Goal: Information Seeking & Learning: Learn about a topic

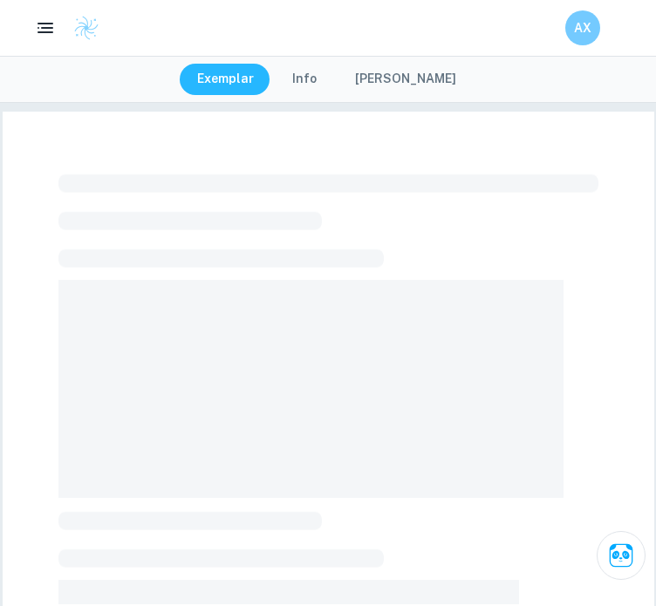
checkbox input "true"
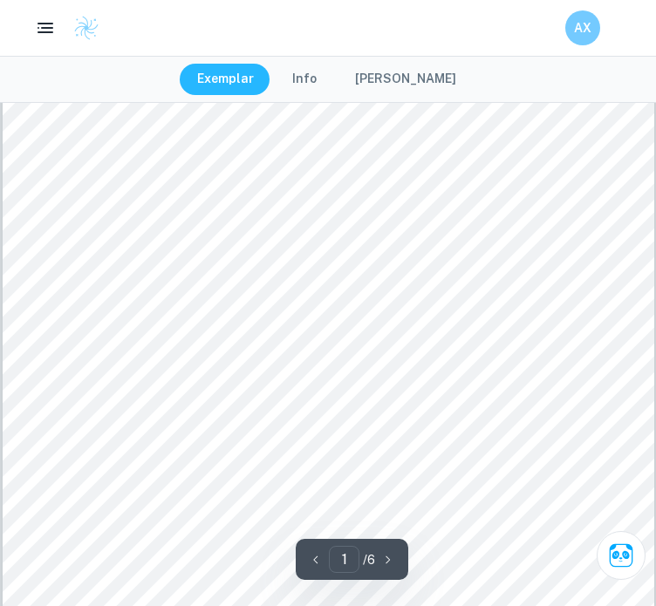
scroll to position [318, 0]
click at [44, 30] on icon "button" at bounding box center [46, 28] width 22 height 22
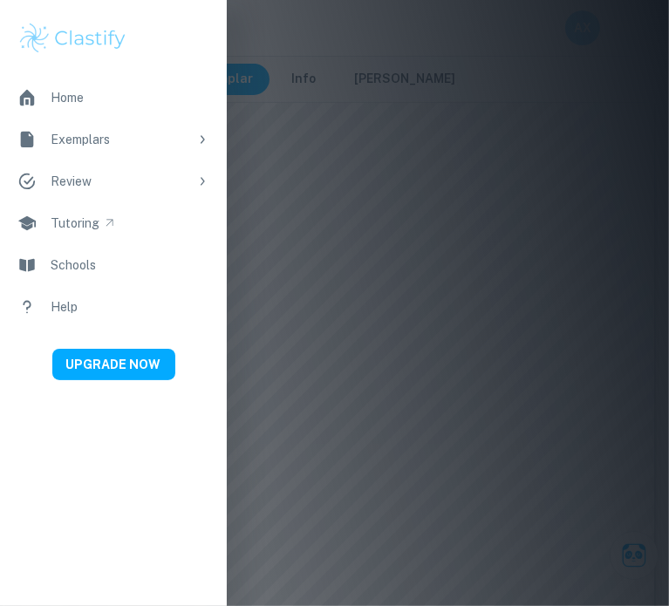
click at [536, 236] on div at bounding box center [334, 303] width 669 height 606
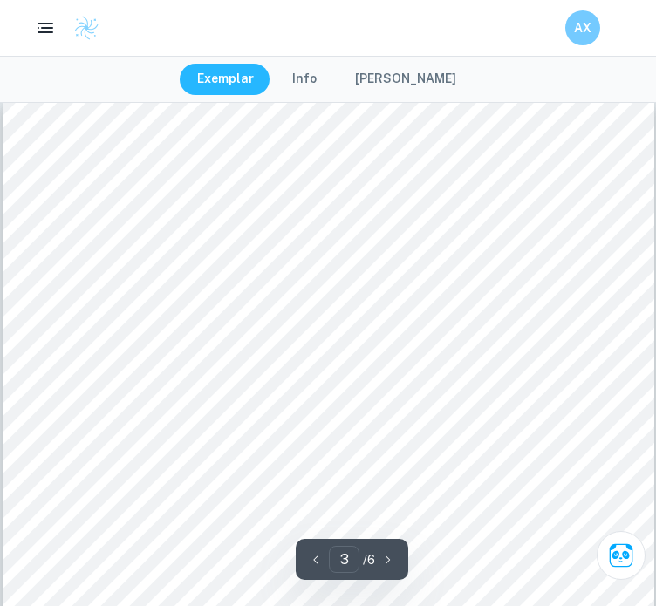
scroll to position [1876, 0]
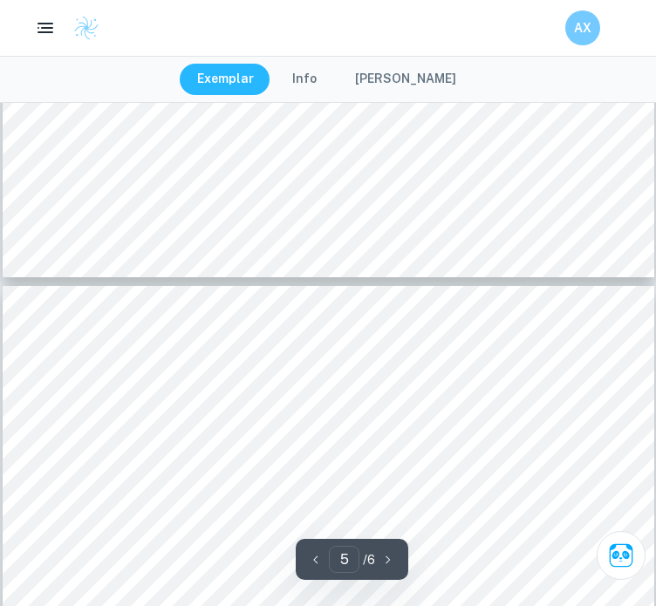
type input "6"
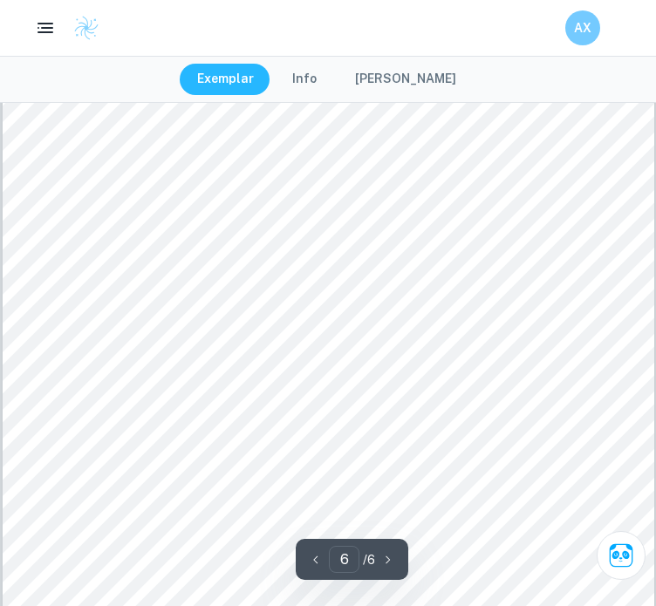
scroll to position [4512, 0]
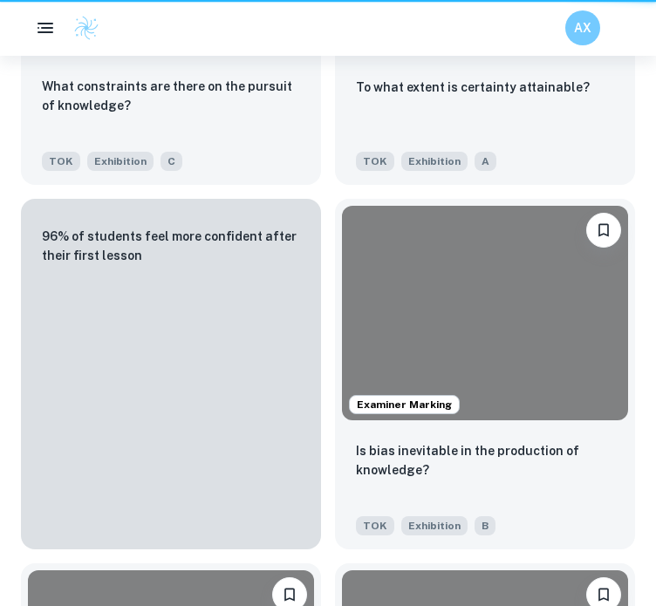
scroll to position [655, 0]
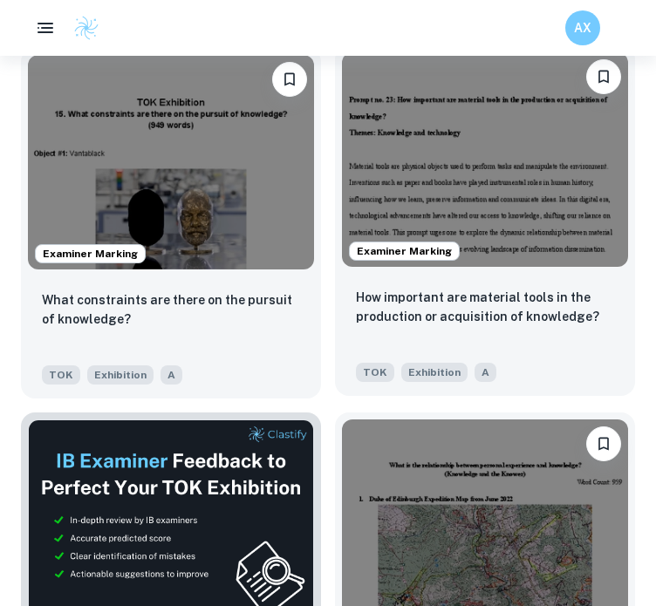
click at [520, 245] on img at bounding box center [485, 159] width 286 height 214
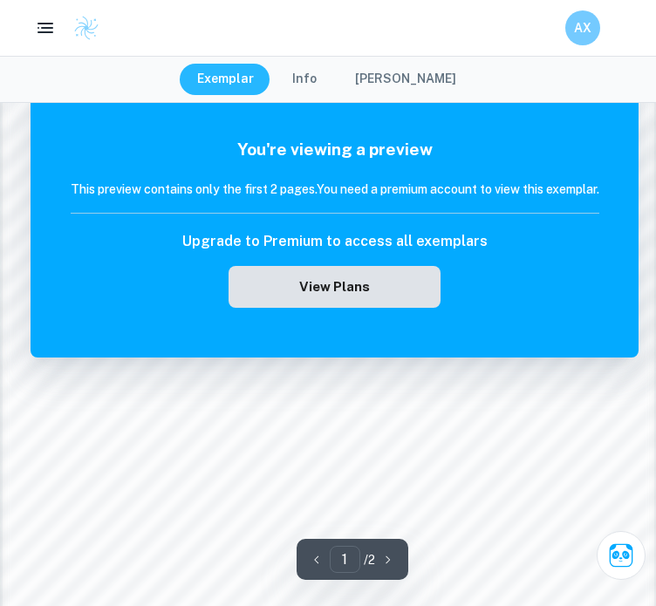
scroll to position [1206, 0]
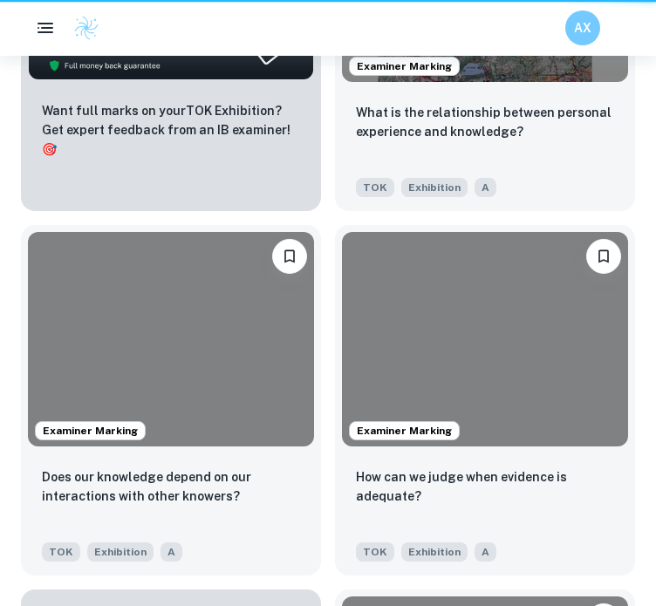
scroll to position [655, 0]
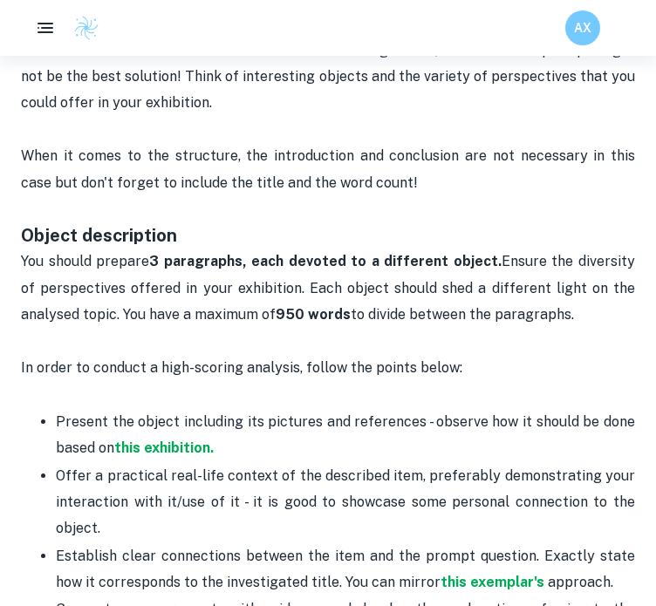
scroll to position [1117, 0]
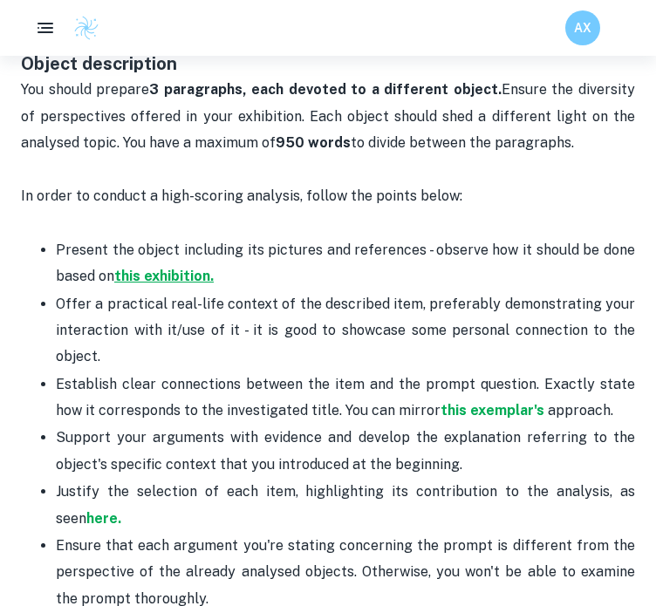
click at [181, 273] on strong "this exhibition." at bounding box center [163, 276] width 99 height 17
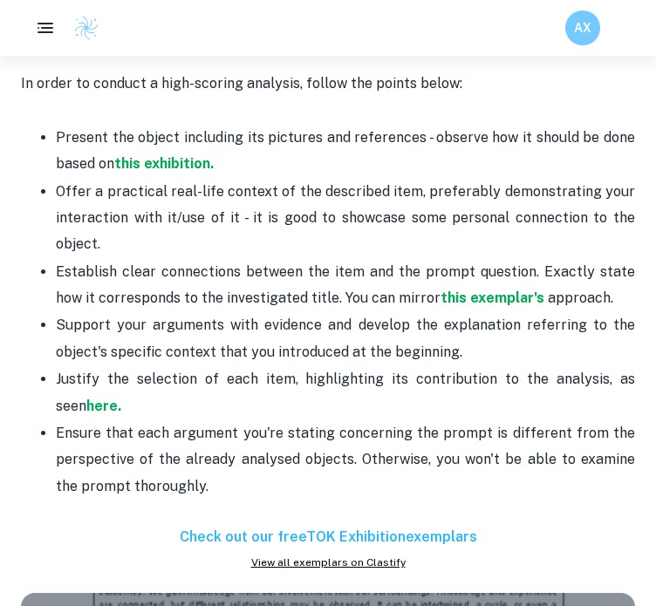
scroll to position [1264, 0]
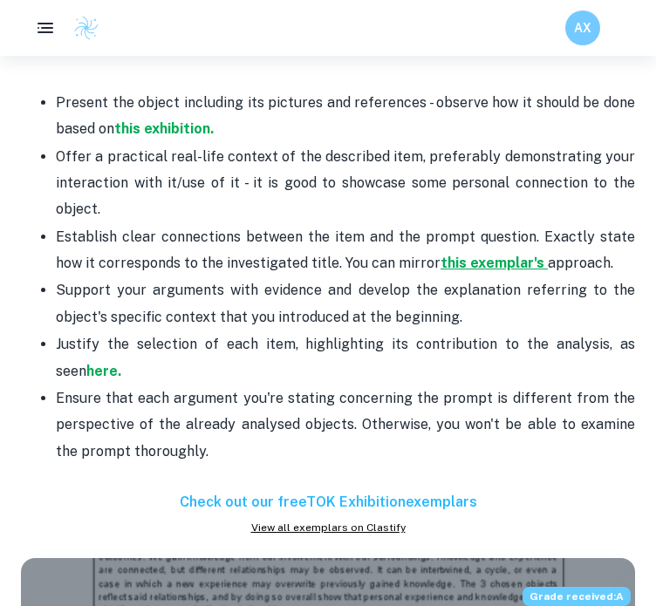
click at [472, 268] on strong "this exemplar's" at bounding box center [492, 263] width 104 height 17
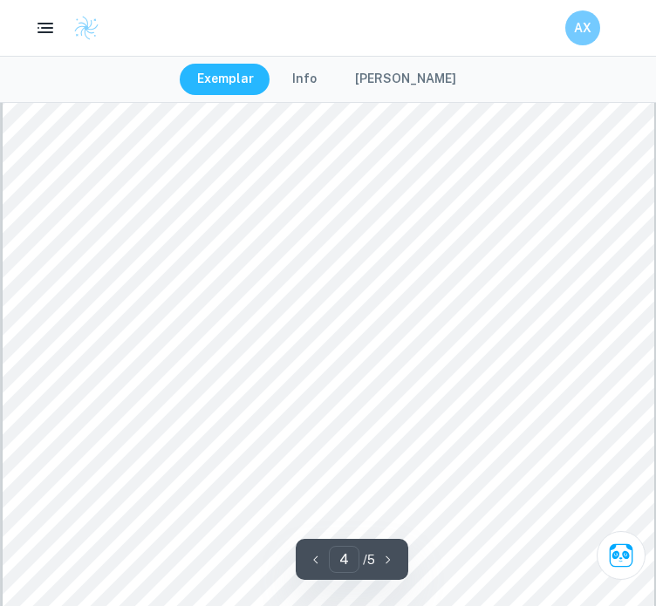
scroll to position [3113, 0]
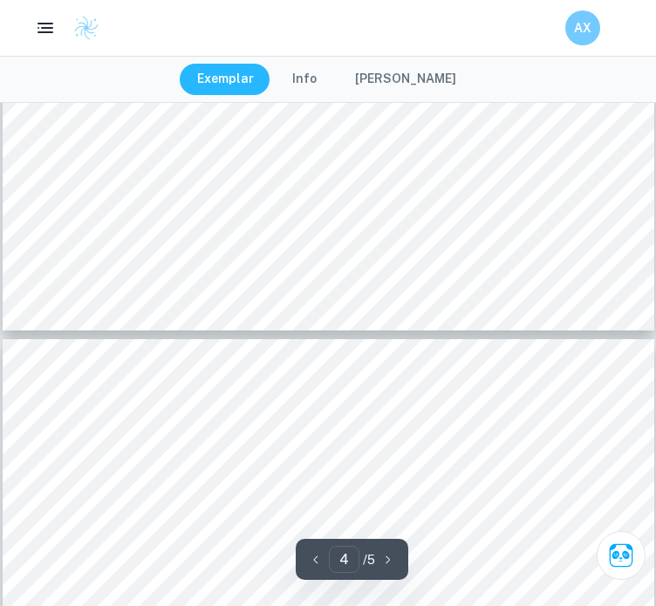
type input "5"
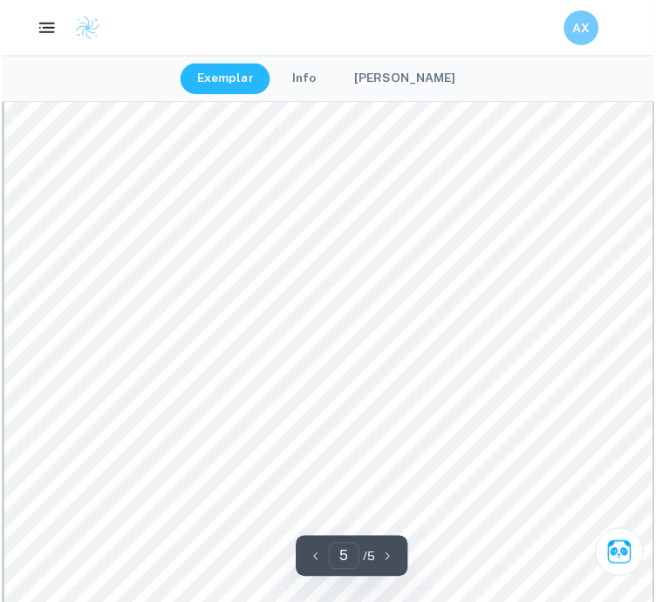
scroll to position [3961, 0]
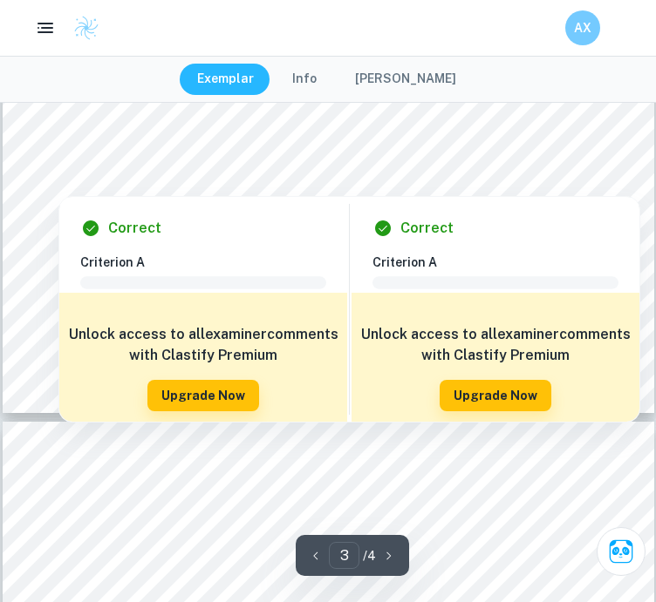
type input "4"
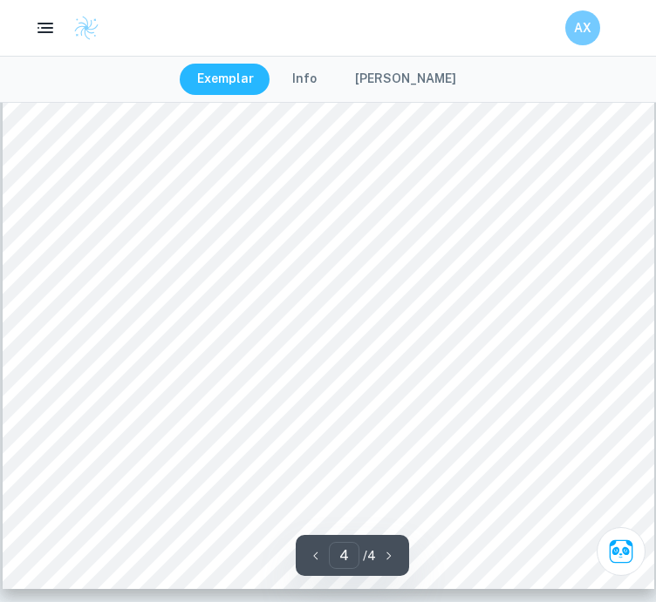
scroll to position [3142, 0]
